Goal: Task Accomplishment & Management: Use online tool/utility

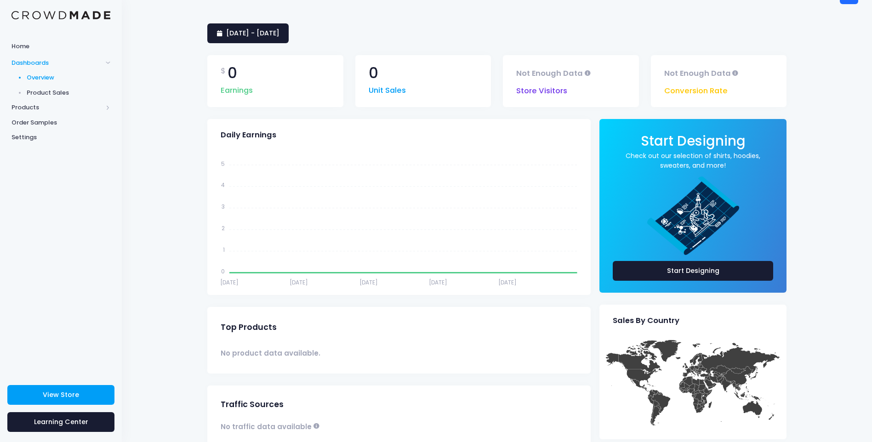
scroll to position [10, 0]
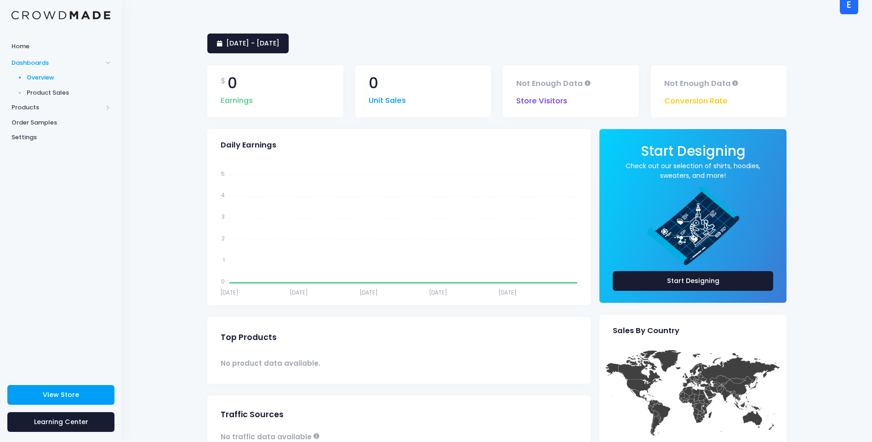
click at [51, 91] on span "Product Sales" at bounding box center [69, 92] width 84 height 9
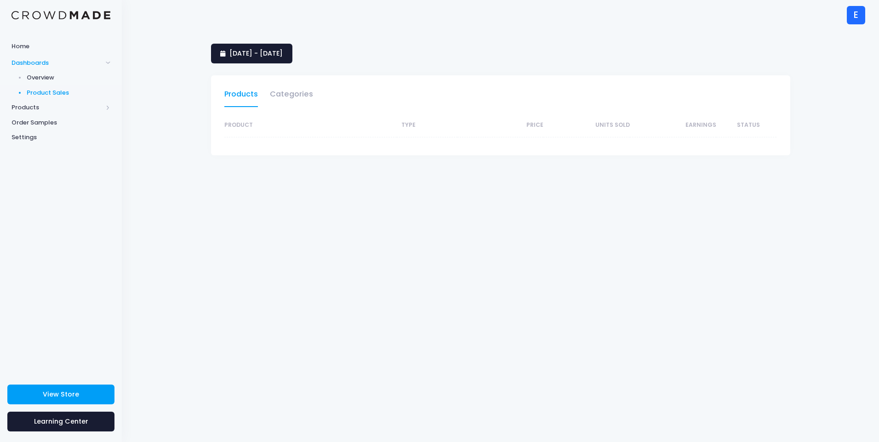
select select "25"
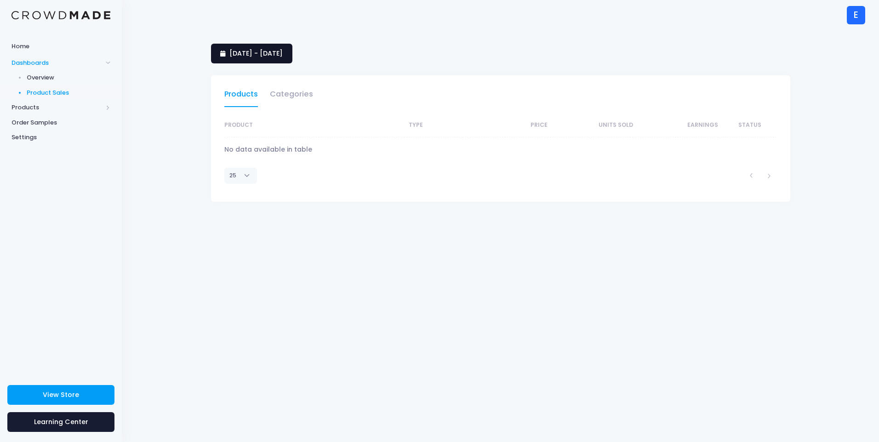
click at [278, 55] on span "14 July 2025 - 12 August 2025" at bounding box center [255, 53] width 53 height 9
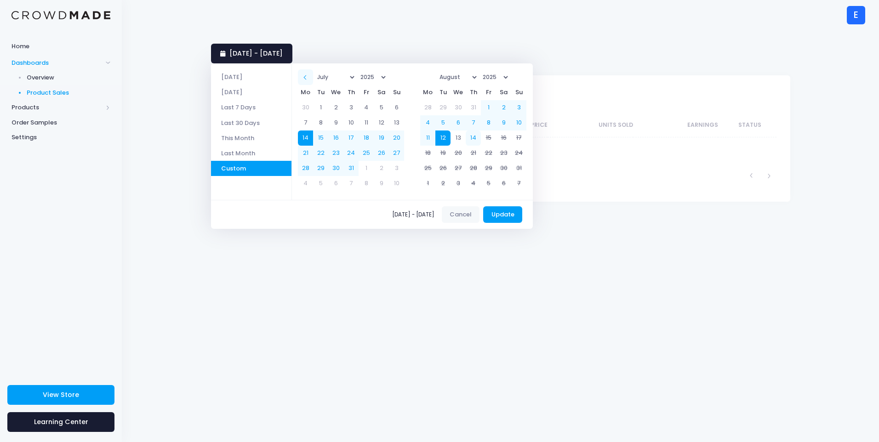
click at [306, 78] on th at bounding box center [305, 76] width 15 height 15
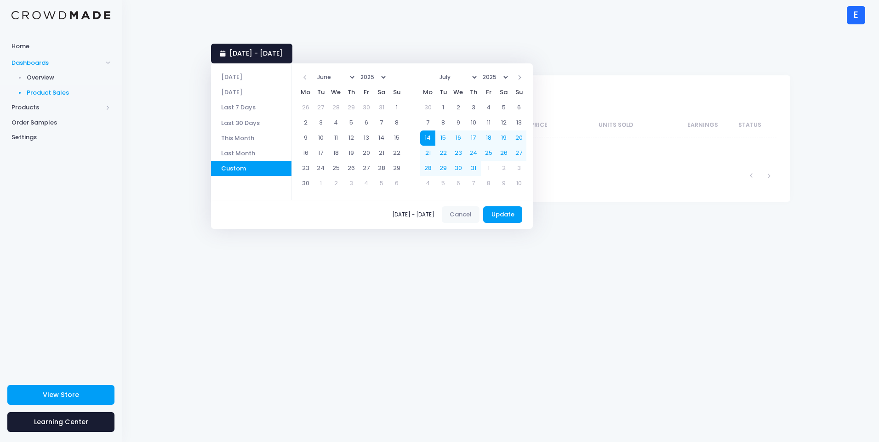
click at [306, 78] on th at bounding box center [305, 76] width 15 height 15
click at [307, 79] on th at bounding box center [305, 76] width 15 height 15
click at [479, 77] on select "January February March April May June July August September October November De…" at bounding box center [458, 77] width 42 height 14
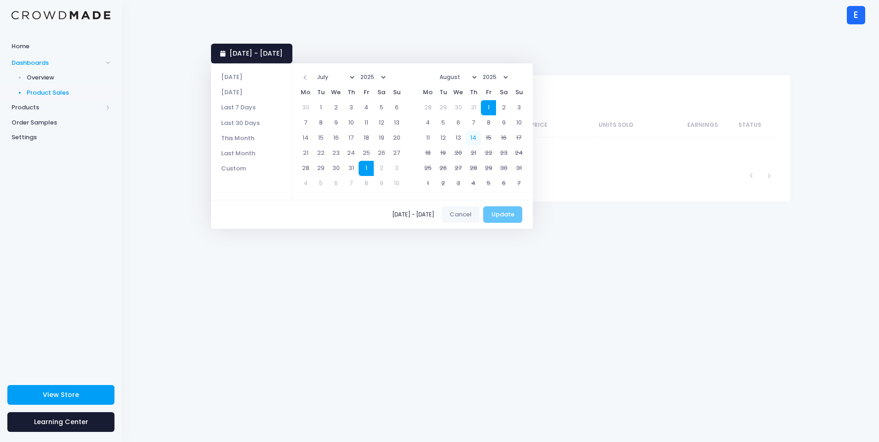
click at [264, 148] on li "Last Month" at bounding box center [251, 153] width 80 height 15
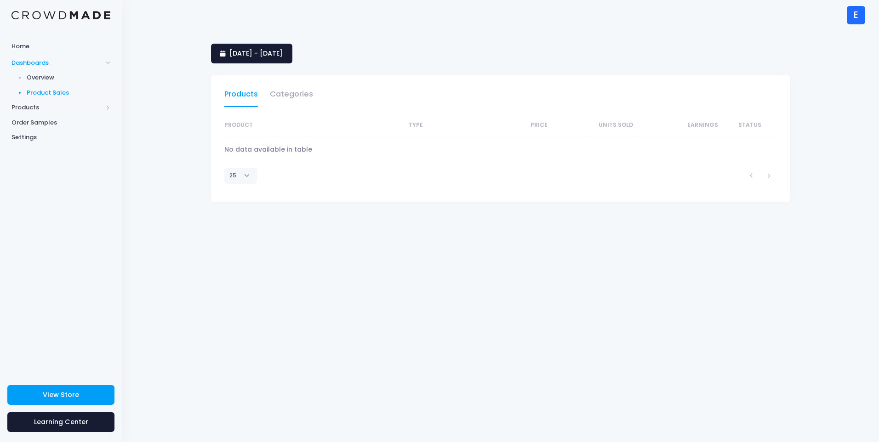
select select "25"
click at [68, 104] on span "Products" at bounding box center [56, 107] width 91 height 9
click at [86, 91] on span "Product Builder" at bounding box center [69, 92] width 84 height 9
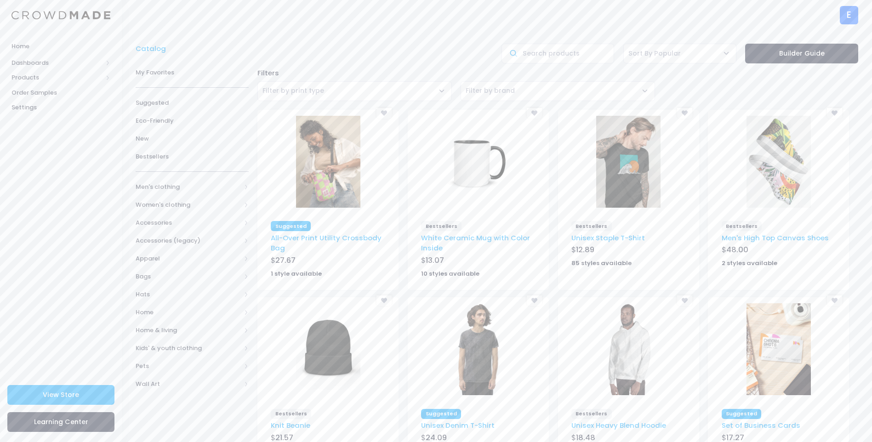
click at [855, 9] on div "E" at bounding box center [849, 15] width 18 height 18
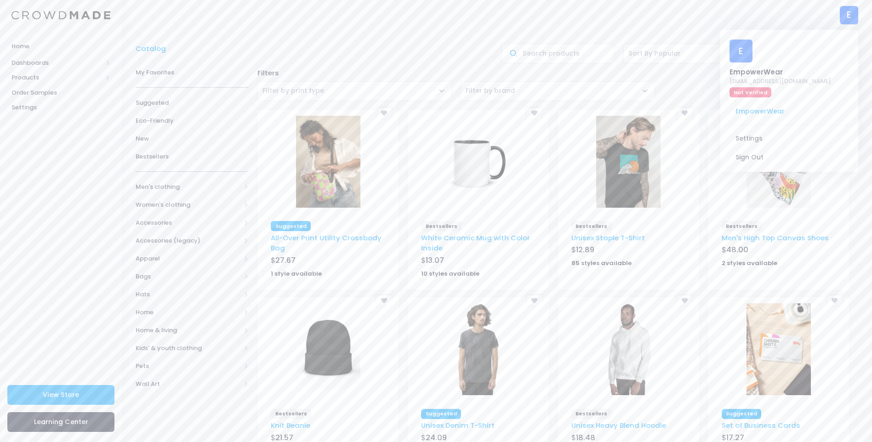
click at [782, 67] on div "EmpowerWear" at bounding box center [781, 72] width 102 height 10
copy div "EmpowerWear"
